Goal: Task Accomplishment & Management: Manage account settings

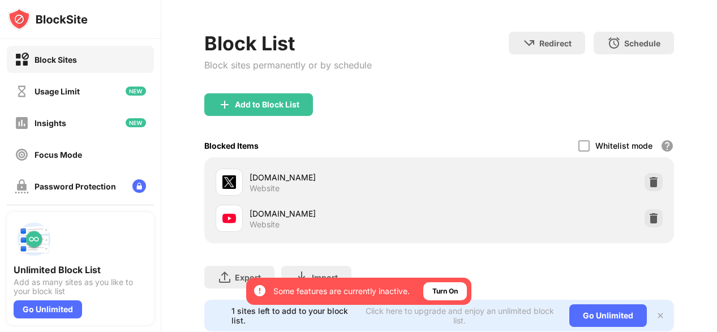
scroll to position [122, 0]
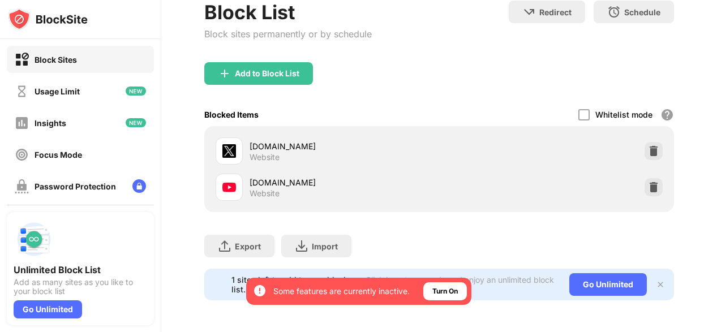
click at [291, 69] on div "Add to Block List" at bounding box center [267, 73] width 65 height 9
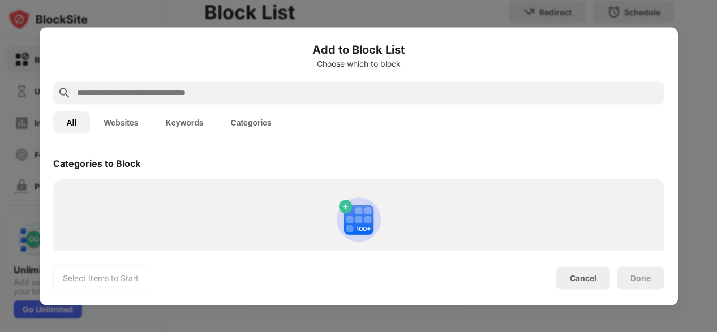
click at [490, 67] on div "Choose which to block" at bounding box center [358, 63] width 611 height 9
click at [483, 89] on input "text" at bounding box center [368, 93] width 584 height 14
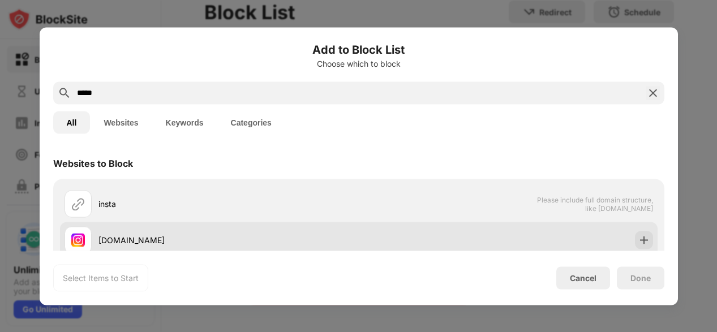
type input "*****"
click at [593, 227] on div "[DOMAIN_NAME]" at bounding box center [359, 240] width 598 height 36
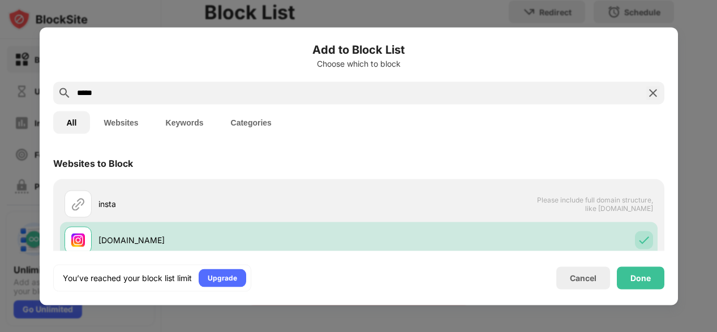
click at [649, 281] on div "Done" at bounding box center [640, 277] width 20 height 9
